Goal: Task Accomplishment & Management: Manage account settings

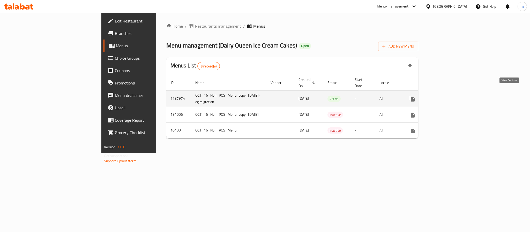
click at [453, 96] on icon "enhanced table" at bounding box center [449, 99] width 6 height 6
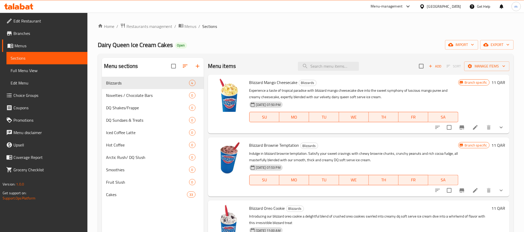
click at [29, 96] on span "Choice Groups" at bounding box center [48, 95] width 70 height 6
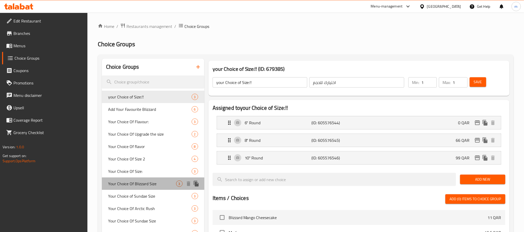
click at [140, 186] on span "Your Choice Of Blizzard Size" at bounding box center [142, 184] width 68 height 6
type input "Your Choice Of Blizzard Size"
type input "اختيارك من بليزرد سايز"
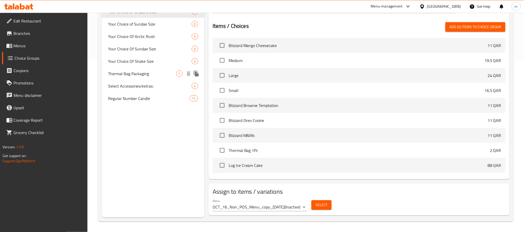
click at [130, 73] on span "Thermal Bag Packaging" at bounding box center [142, 74] width 68 height 6
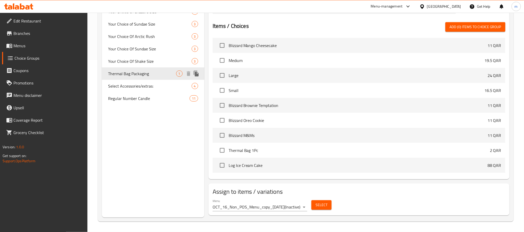
type input "Thermal Bag Packaging"
type input "التغليف بالأكياس الحرارية"
type input "0"
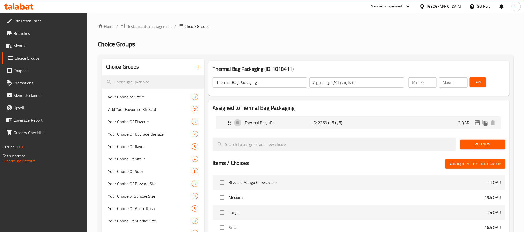
click at [23, 7] on icon at bounding box center [18, 6] width 29 height 6
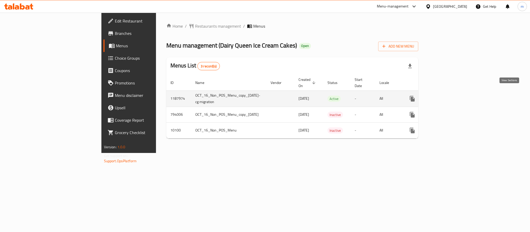
click at [453, 96] on icon "enhanced table" at bounding box center [449, 99] width 6 height 6
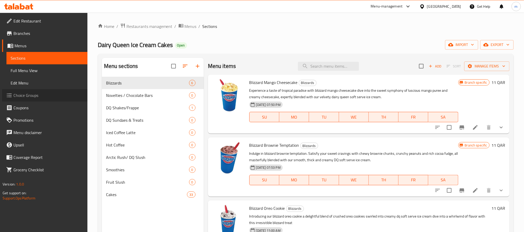
click at [22, 97] on span "Choice Groups" at bounding box center [48, 95] width 70 height 6
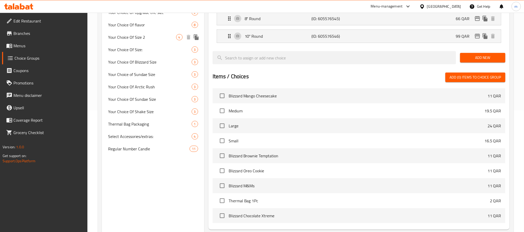
scroll to position [172, 0]
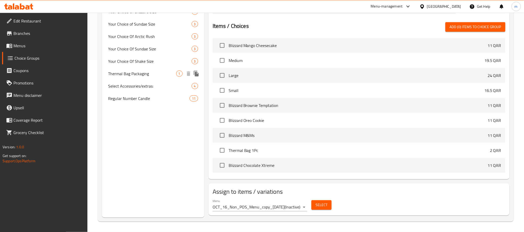
click at [140, 72] on span "Thermal Bag Packaging" at bounding box center [142, 74] width 68 height 6
type input "Thermal Bag Packaging"
type input "التغليف بالأكياس الحرارية"
type input "0"
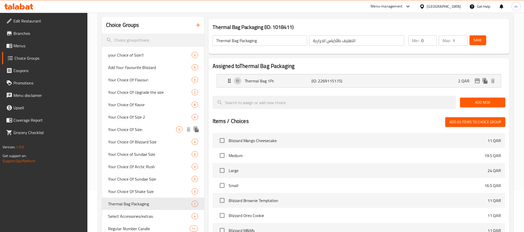
scroll to position [137, 0]
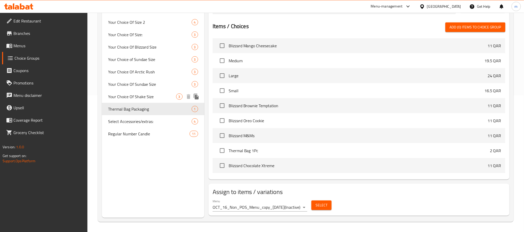
click at [127, 96] on span "Your Choice Of Shake Size" at bounding box center [142, 97] width 68 height 6
type input "Your Choice Of Shake Size"
type input "اختيارك لحجم شيك"
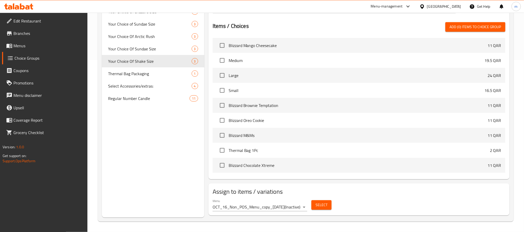
scroll to position [233, 0]
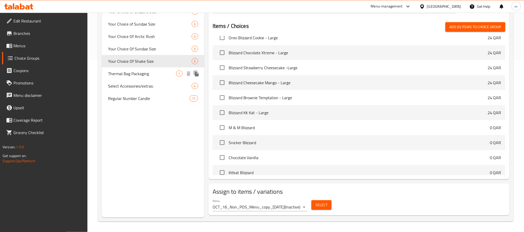
click at [132, 72] on span "Thermal Bag Packaging" at bounding box center [142, 74] width 68 height 6
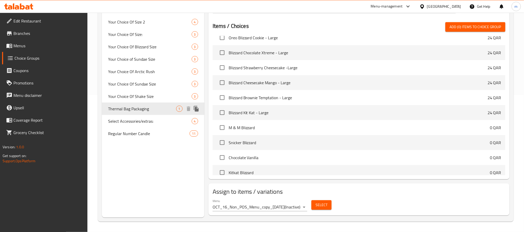
type input "Thermal Bag Packaging"
type input "التغليف بالأكياس الحرارية"
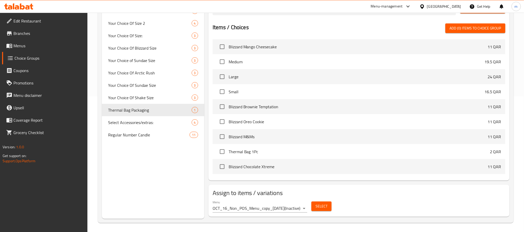
scroll to position [137, 0]
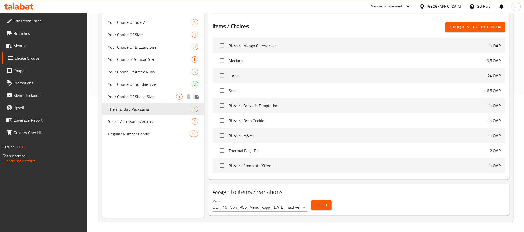
click at [131, 95] on span "Your Choice Of Shake Size" at bounding box center [142, 97] width 68 height 6
type input "Your Choice Of Shake Size"
type input "اختيارك لحجم شيك"
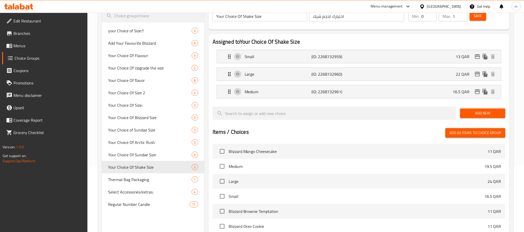
scroll to position [0, 0]
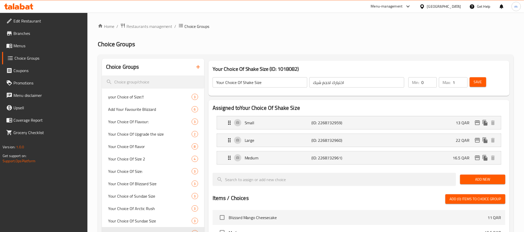
click at [22, 6] on icon at bounding box center [22, 6] width 5 height 6
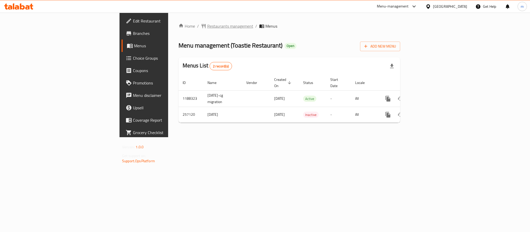
click at [207, 29] on span "Restaurants management" at bounding box center [230, 26] width 46 height 6
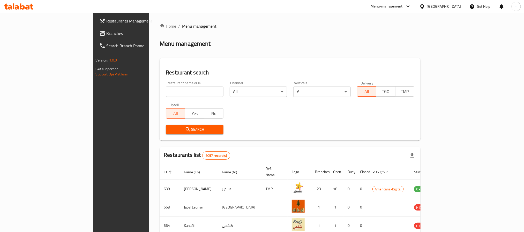
click at [166, 95] on input "search" at bounding box center [194, 92] width 57 height 10
paste input "627498"
type input "627498"
click at [170, 127] on span "Search" at bounding box center [194, 129] width 49 height 6
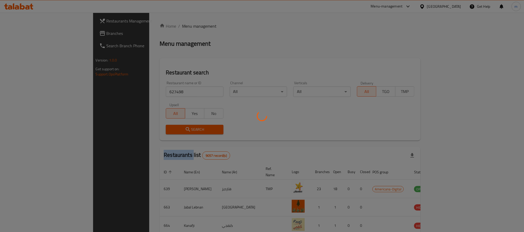
click at [136, 127] on div at bounding box center [262, 116] width 524 height 232
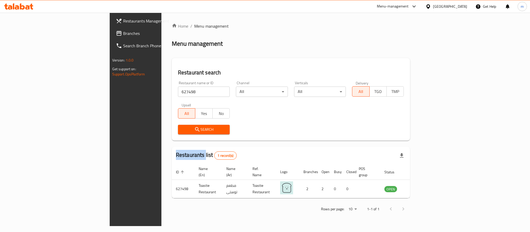
click at [182, 127] on span "Search" at bounding box center [203, 129] width 43 height 6
click at [110, 130] on div "Restaurants Management Branches Search Branch Phone Version: 1.0.0 Get support …" at bounding box center [154, 129] width 88 height 232
